Goal: Task Accomplishment & Management: Use online tool/utility

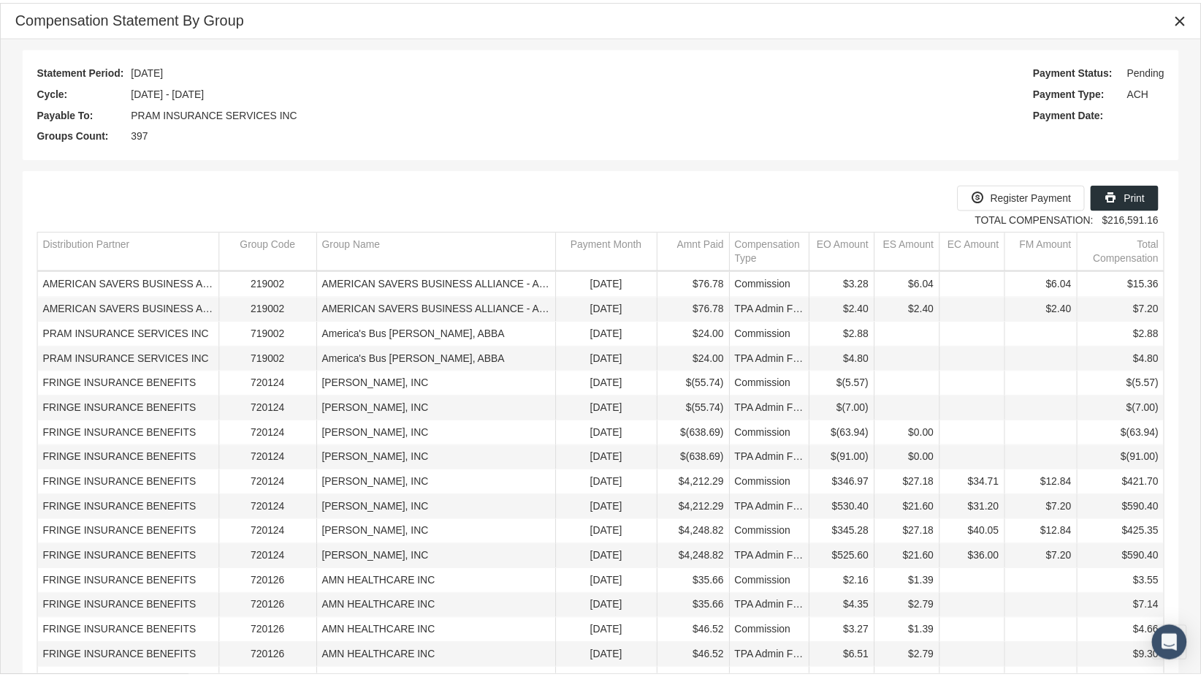
scroll to position [155, 0]
click at [1192, 12] on icon "Close" at bounding box center [1190, 18] width 13 height 13
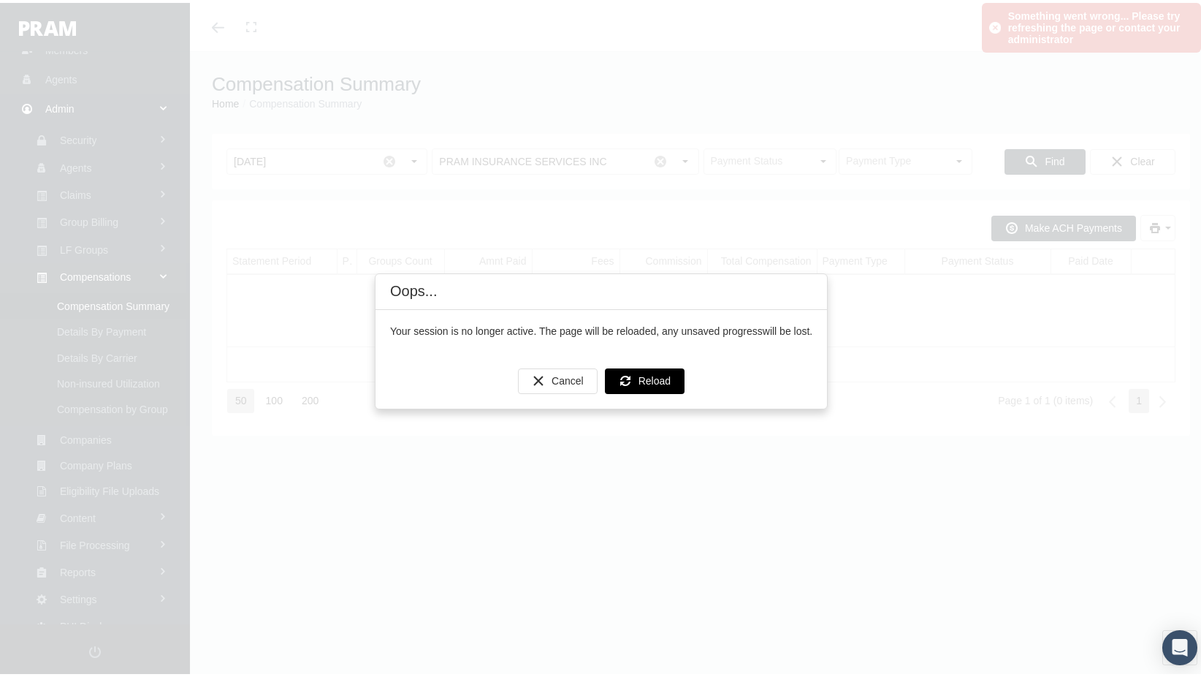
click at [633, 368] on div "Reload" at bounding box center [645, 378] width 78 height 24
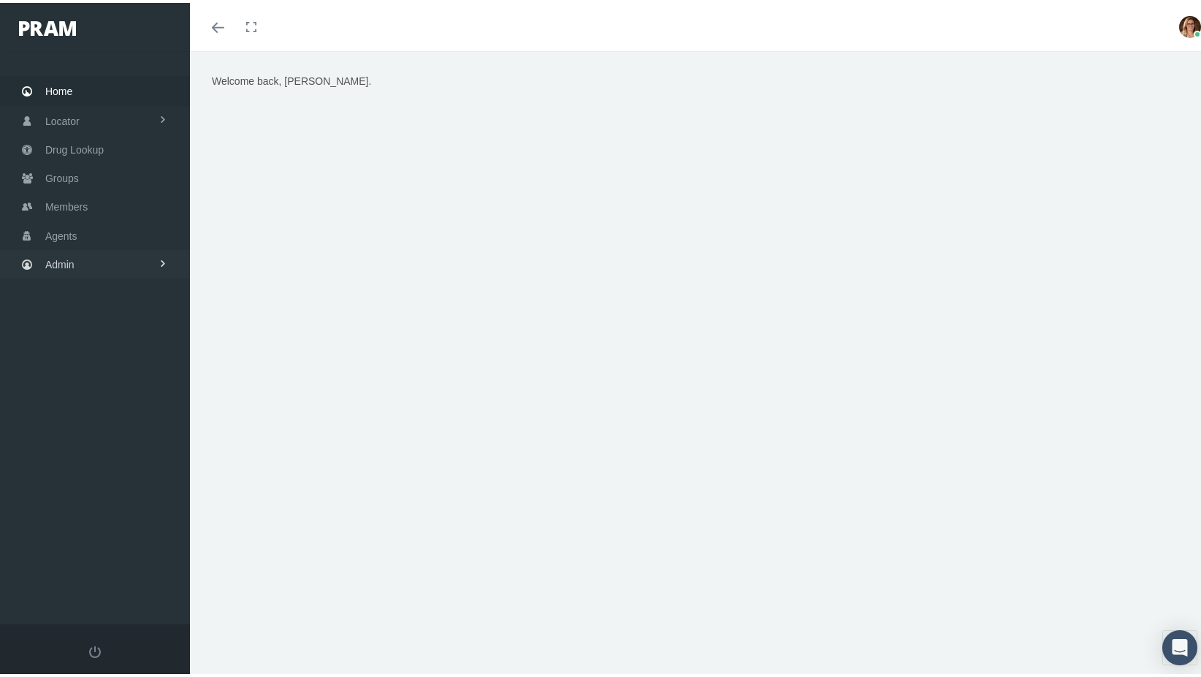
click at [83, 262] on link "Admin" at bounding box center [95, 261] width 190 height 28
click at [93, 390] on span "LF Groups" at bounding box center [84, 402] width 48 height 25
click at [93, 445] on span "Monthly Statements" at bounding box center [102, 457] width 91 height 25
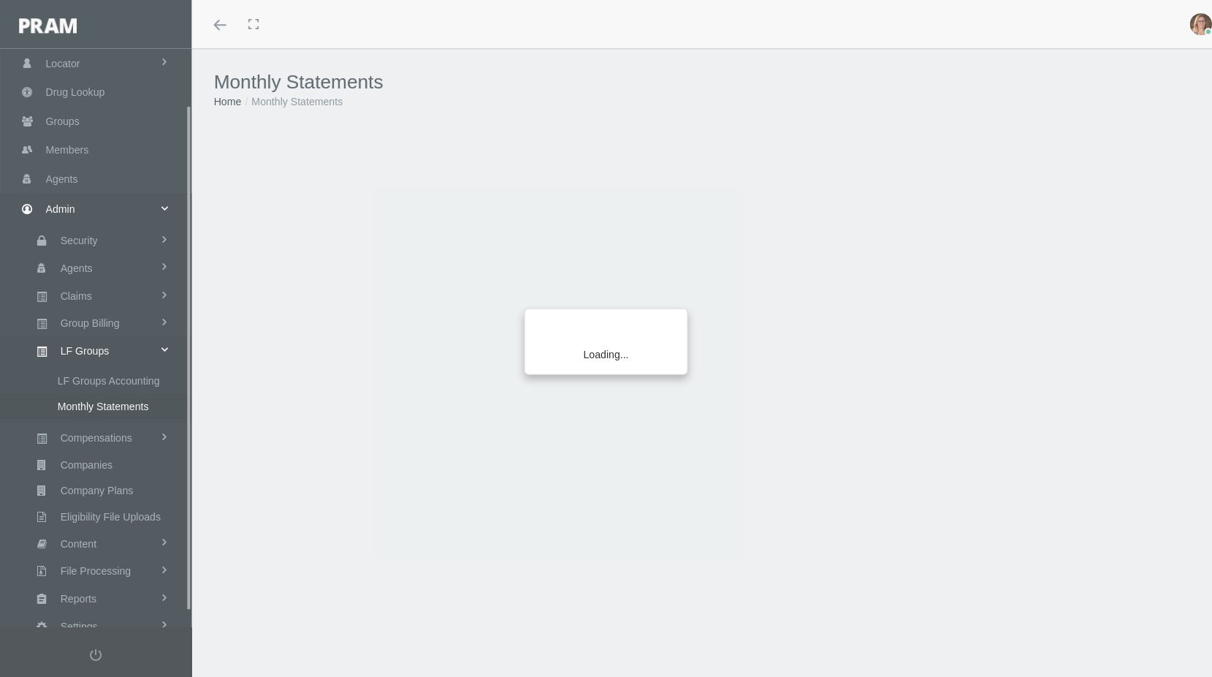
scroll to position [80, 0]
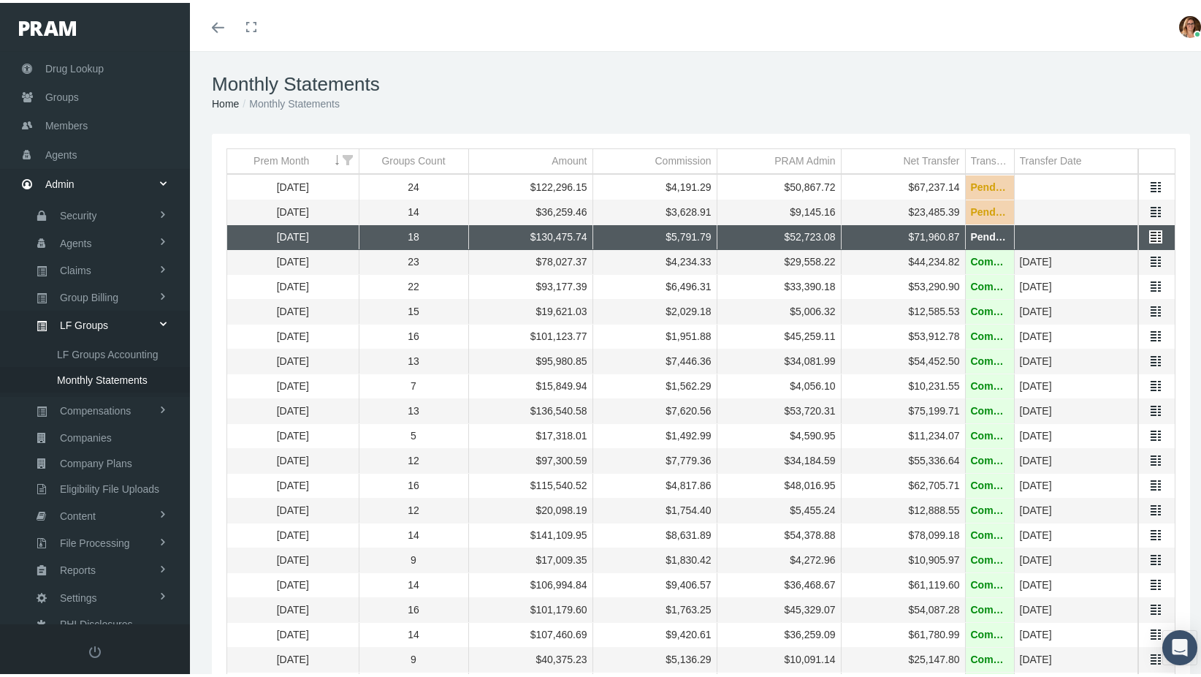
click at [1149, 230] on link "Data grid" at bounding box center [1155, 233] width 13 height 13
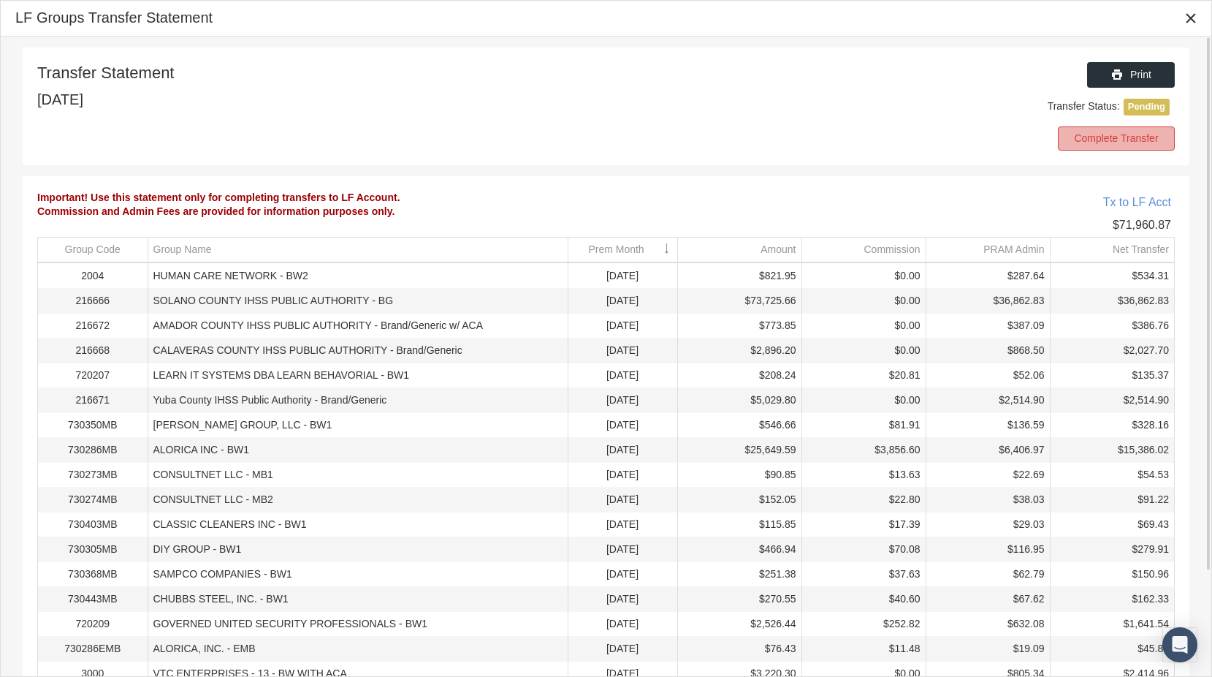
click at [1123, 136] on span "Complete Transfer" at bounding box center [1116, 138] width 84 height 12
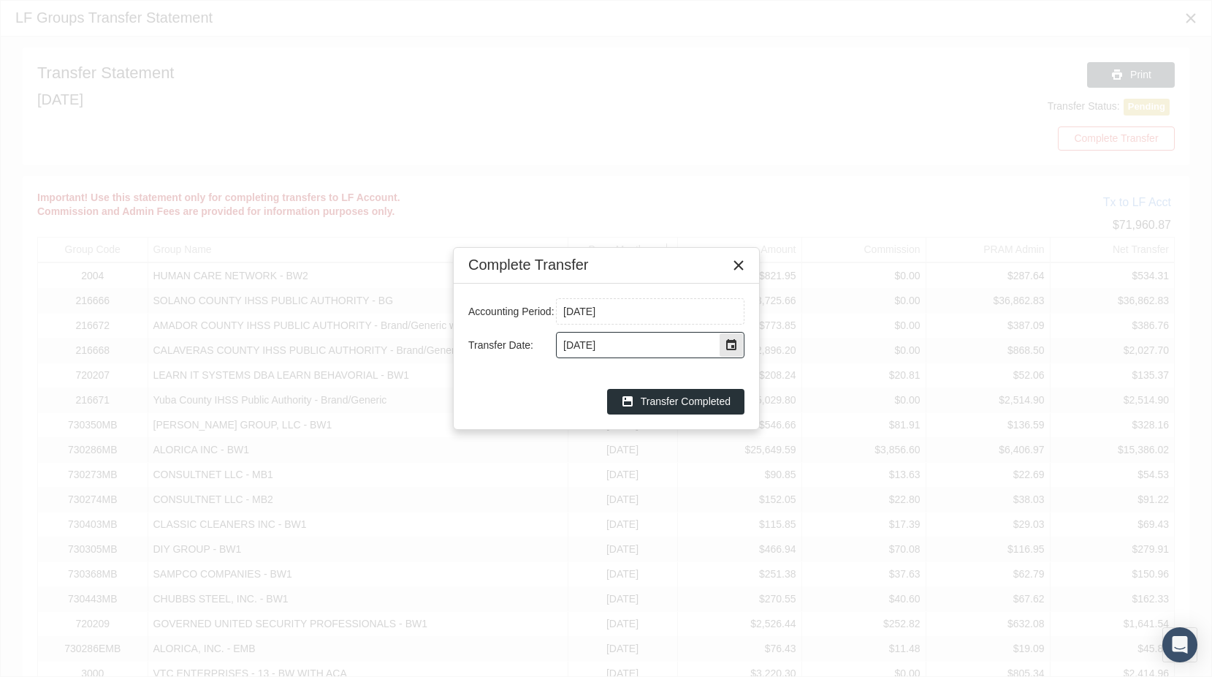
click at [731, 344] on div "Select" at bounding box center [731, 344] width 23 height 23
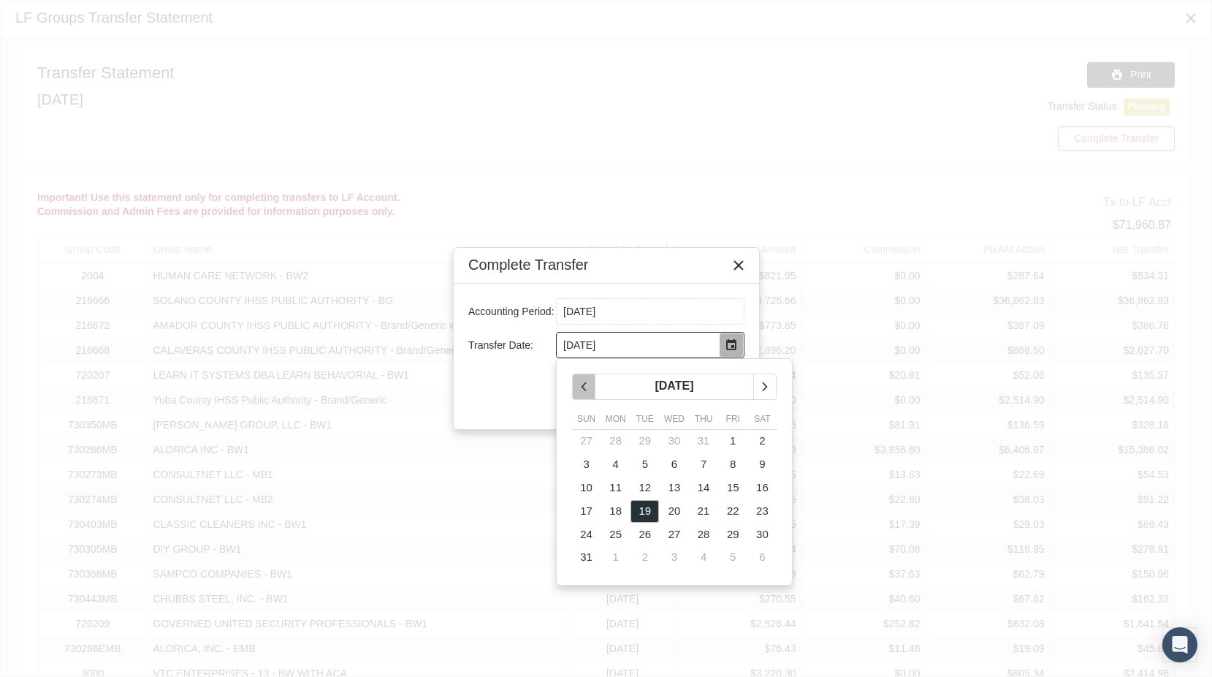
click at [587, 390] on icon "chevronleft" at bounding box center [583, 386] width 13 height 13
click at [677, 509] on span "18" at bounding box center [674, 510] width 12 height 12
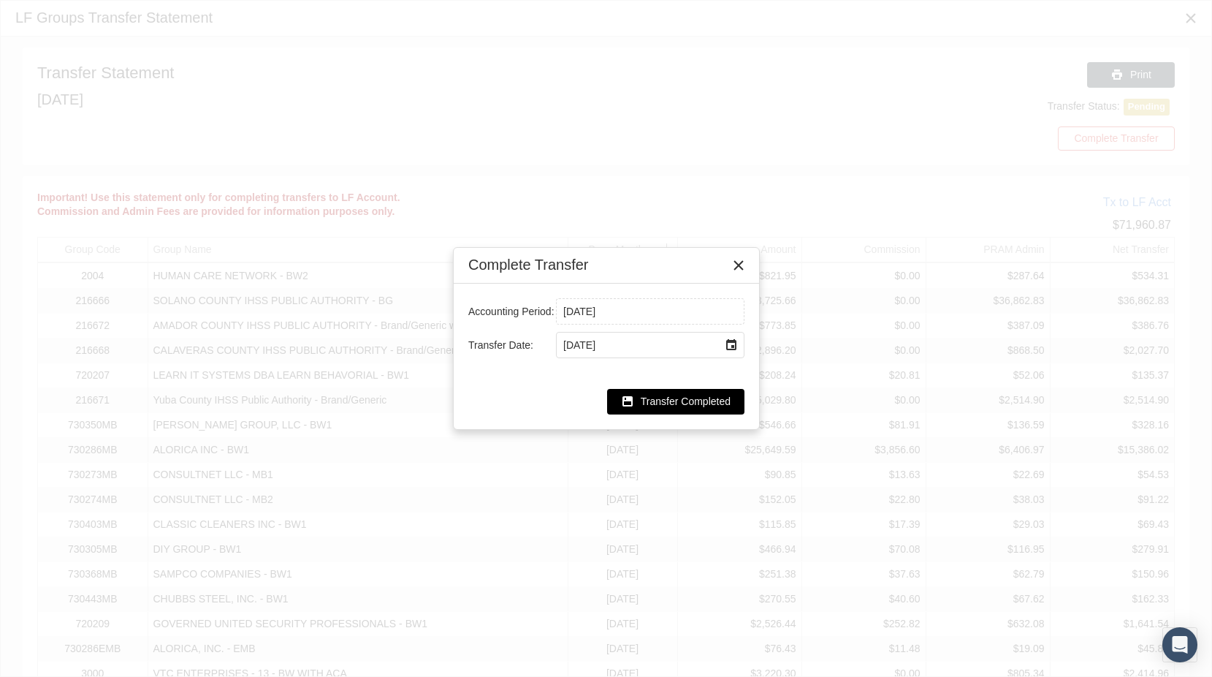
click at [690, 399] on span "Transfer Completed" at bounding box center [686, 401] width 90 height 12
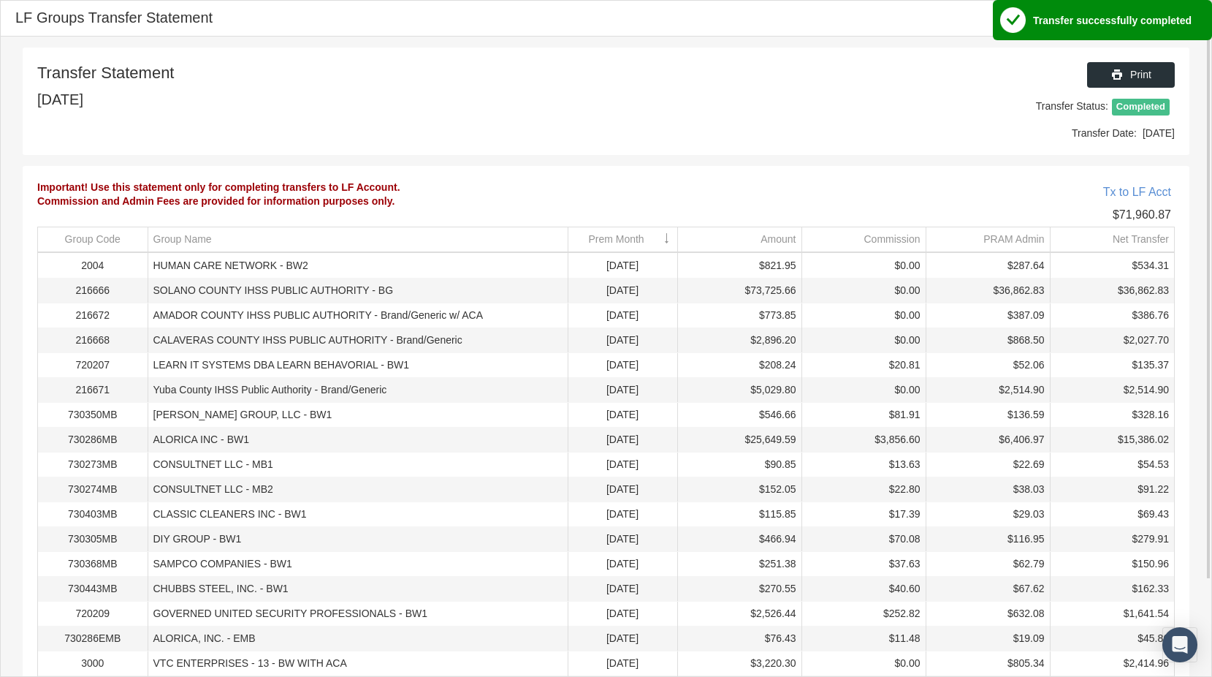
click at [888, 145] on div "Transfer Statement May 2025 Print Transfer Status: Completed Transfer Date: 06/…" at bounding box center [606, 100] width 1167 height 107
click at [1190, 20] on icon "Close" at bounding box center [1190, 18] width 13 height 13
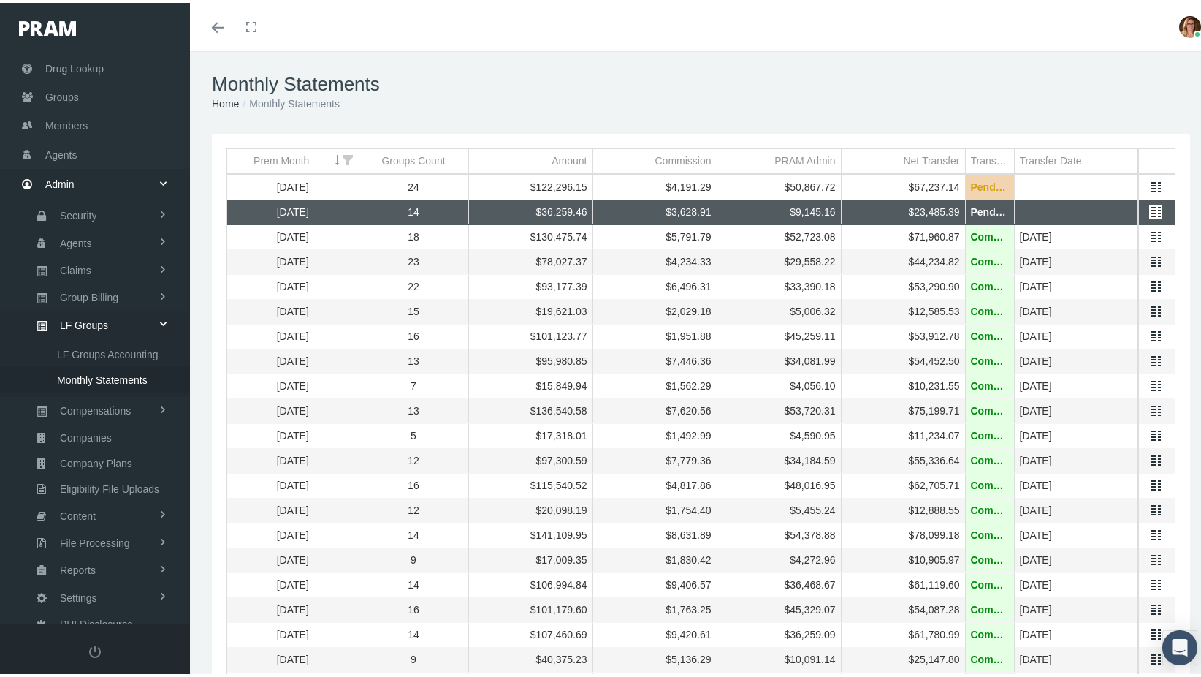
click at [1149, 207] on link "Data grid" at bounding box center [1155, 208] width 13 height 13
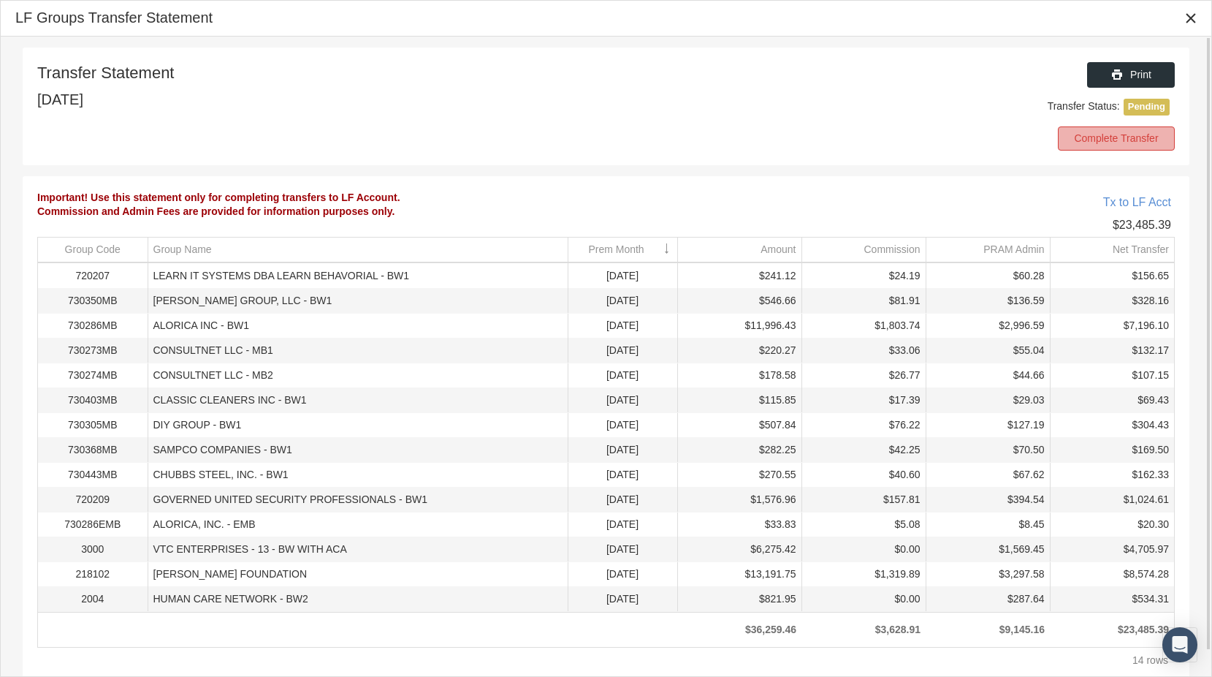
click at [1143, 136] on span "Complete Transfer" at bounding box center [1116, 138] width 84 height 12
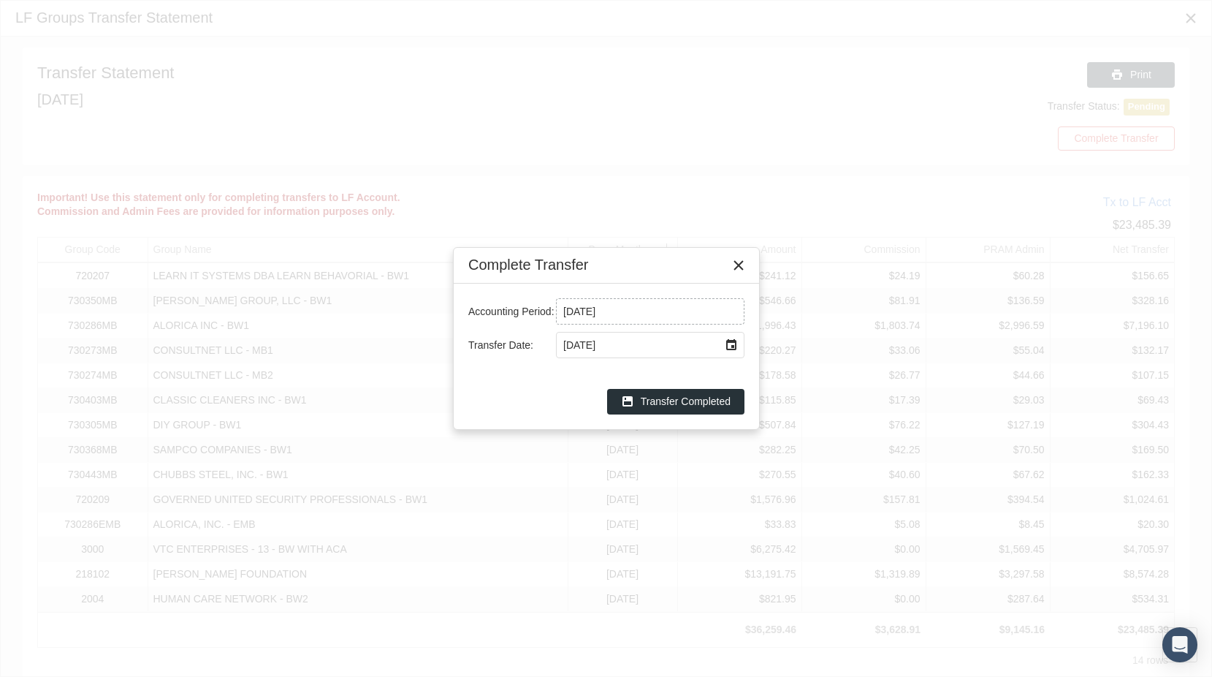
click at [701, 313] on input "[DATE]" at bounding box center [650, 311] width 187 height 25
click at [723, 348] on div "Select" at bounding box center [731, 344] width 23 height 23
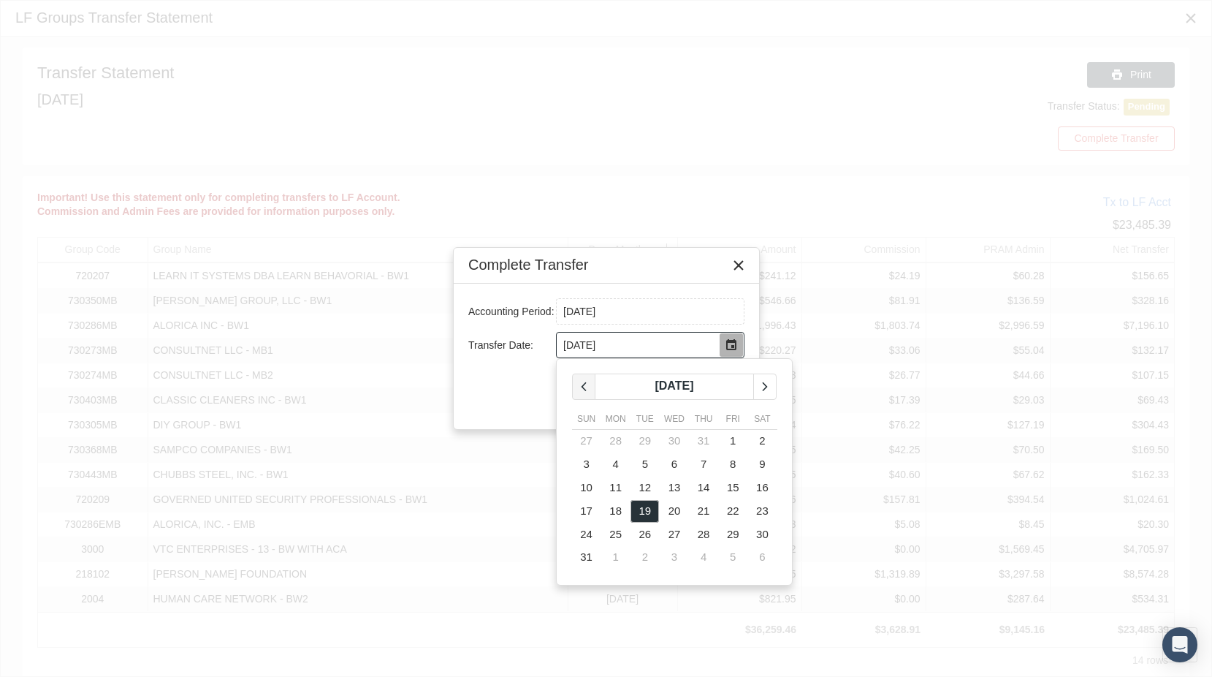
click at [584, 382] on icon "chevronleft" at bounding box center [583, 386] width 13 height 13
click at [642, 467] on span "8" at bounding box center [645, 463] width 6 height 12
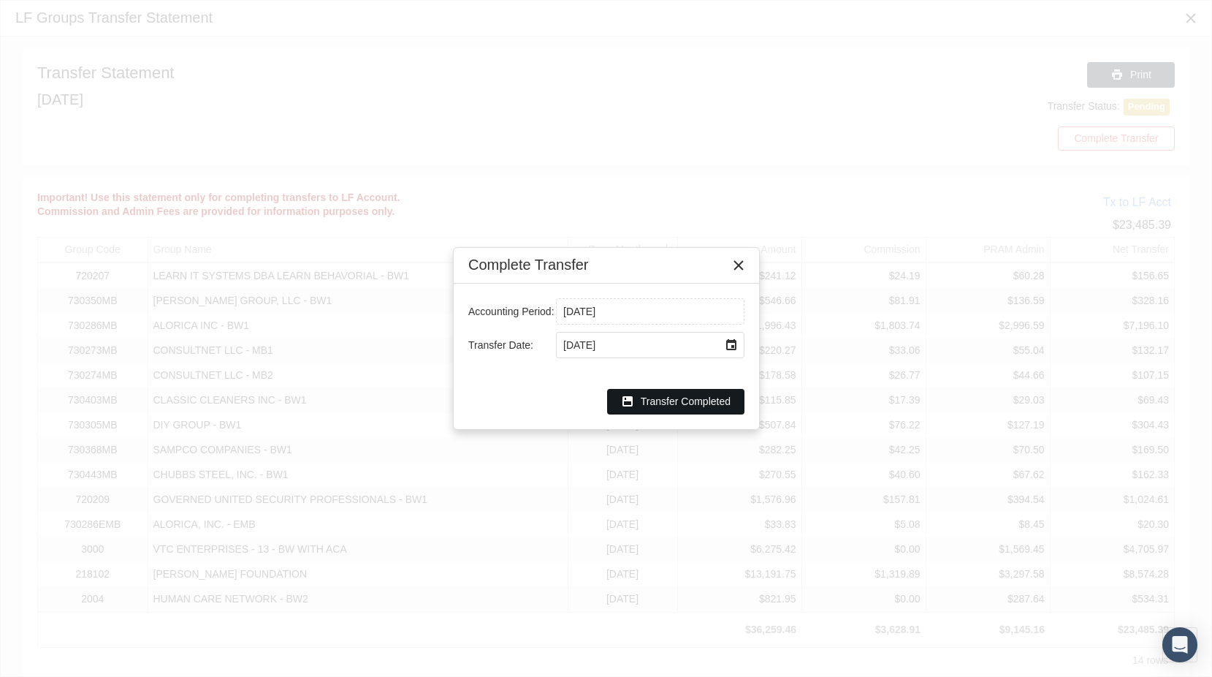
click at [682, 405] on span "Transfer Completed" at bounding box center [686, 401] width 90 height 12
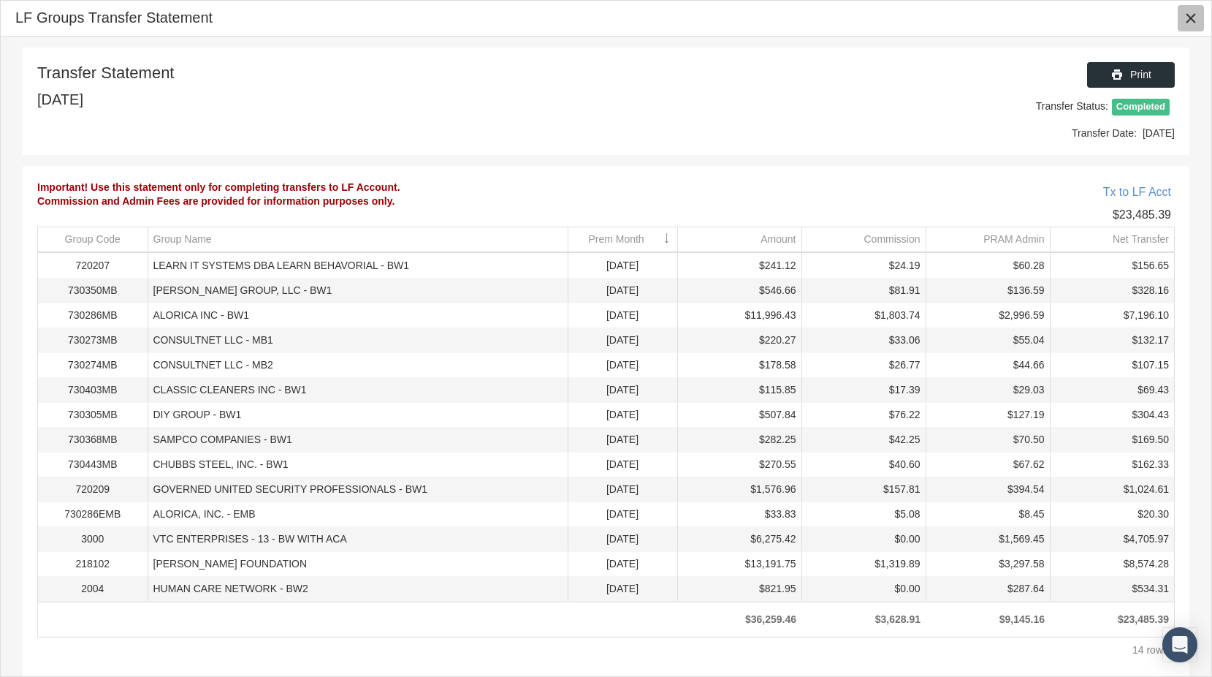
click at [1188, 20] on icon "Close" at bounding box center [1190, 18] width 13 height 13
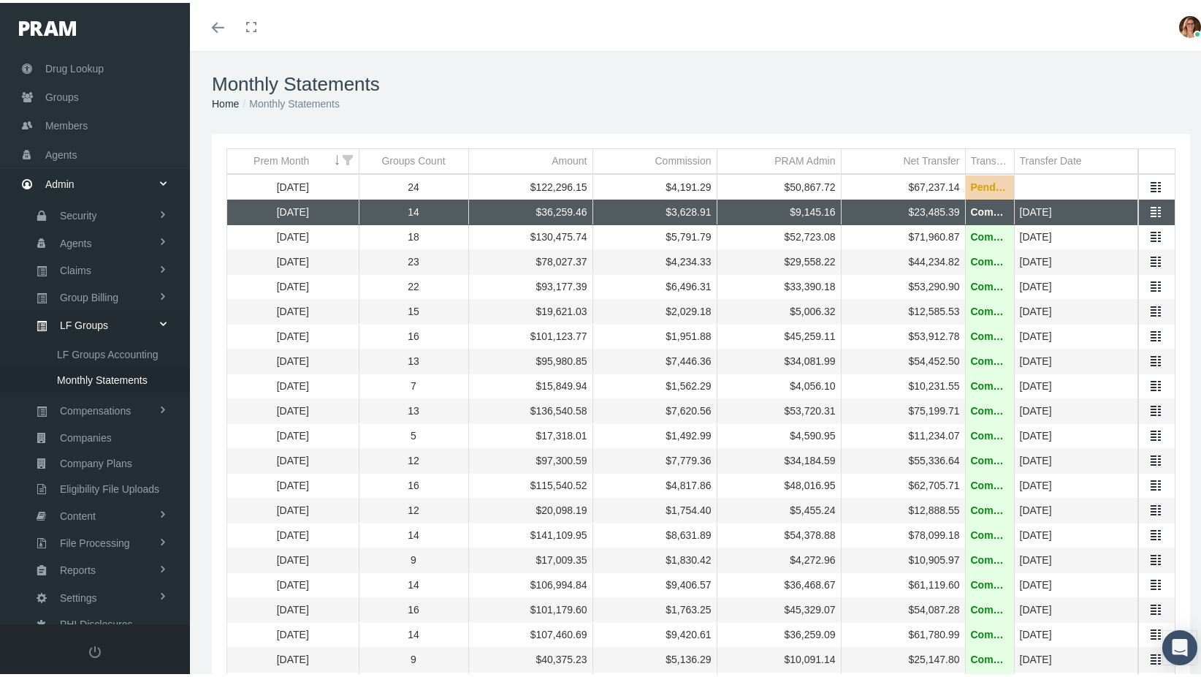
click at [1146, 175] on td "Data grid" at bounding box center [1156, 184] width 37 height 25
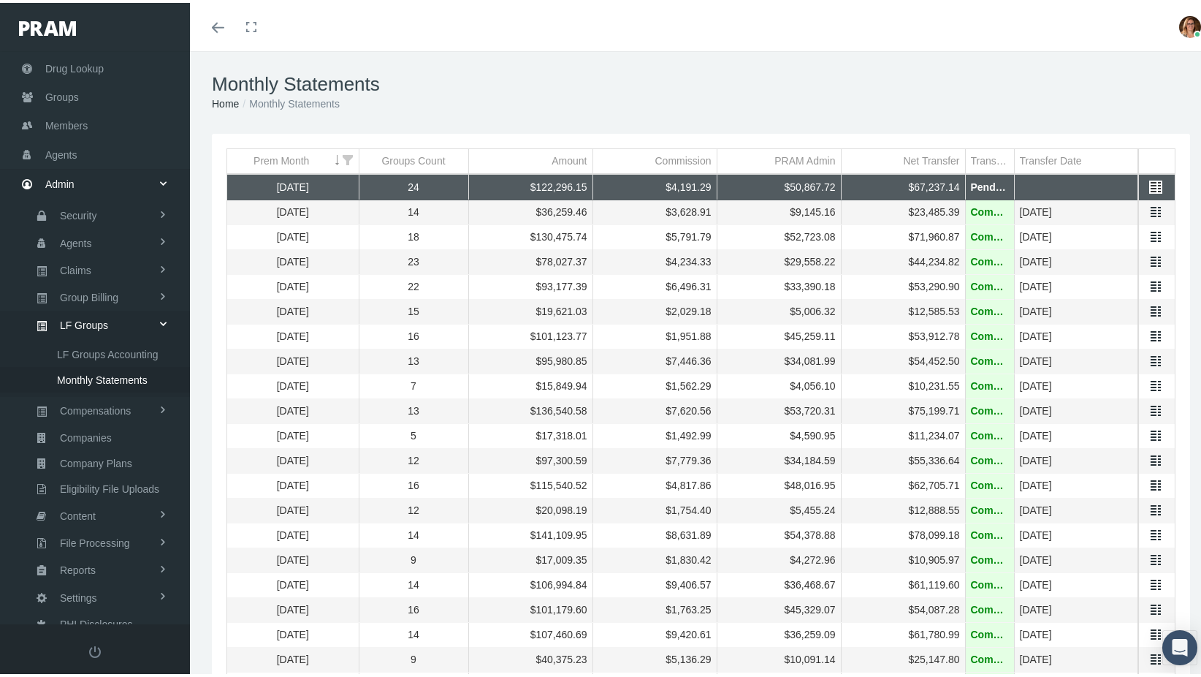
click at [1149, 179] on link "Data grid" at bounding box center [1155, 184] width 13 height 13
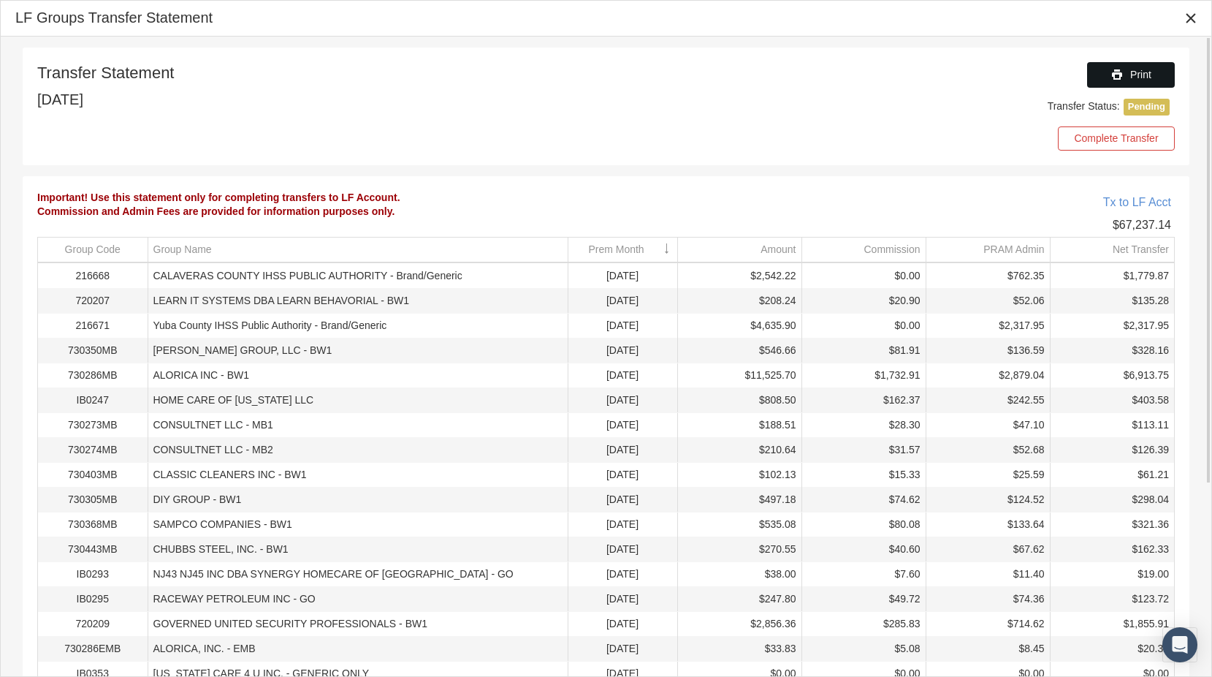
click at [1146, 85] on div "Print" at bounding box center [1131, 75] width 86 height 24
click at [658, 172] on div "Transfer Statement July 2025 Print Transfer Status: Pending Complete Transfer I…" at bounding box center [606, 496] width 1211 height 899
click at [1115, 141] on span "Complete Transfer" at bounding box center [1116, 138] width 84 height 12
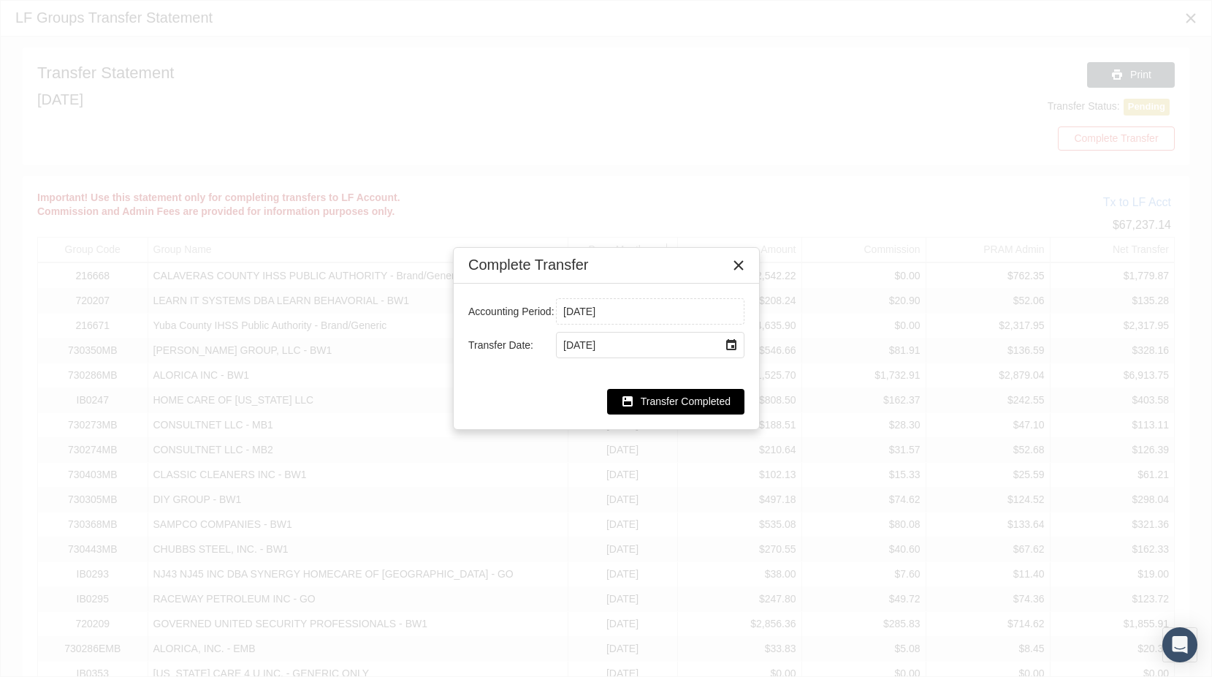
click at [670, 398] on span "Transfer Completed" at bounding box center [686, 401] width 90 height 12
